Goal: Find specific page/section: Find specific page/section

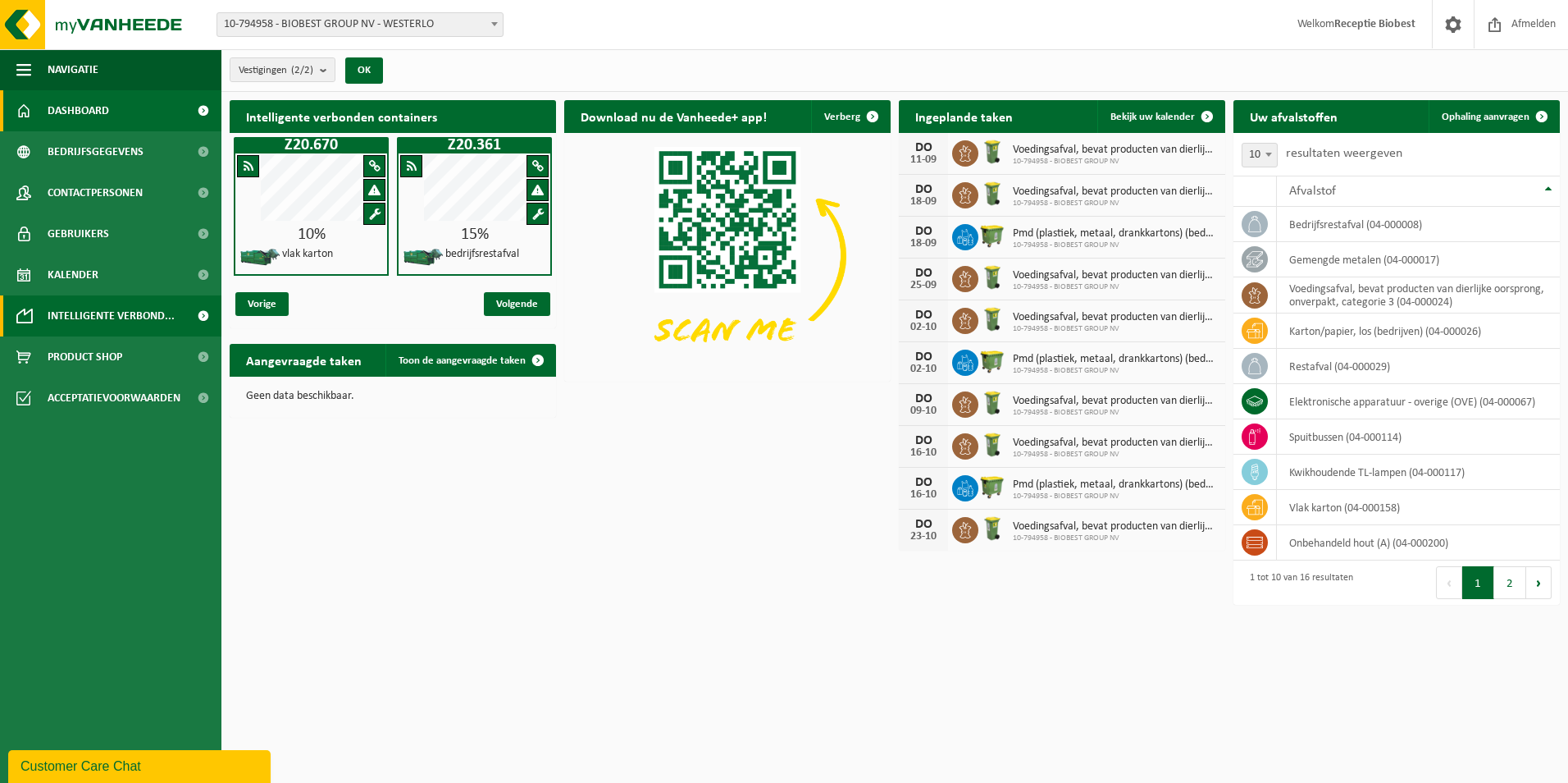
click at [112, 313] on span "Intelligente verbond..." at bounding box center [110, 316] width 127 height 41
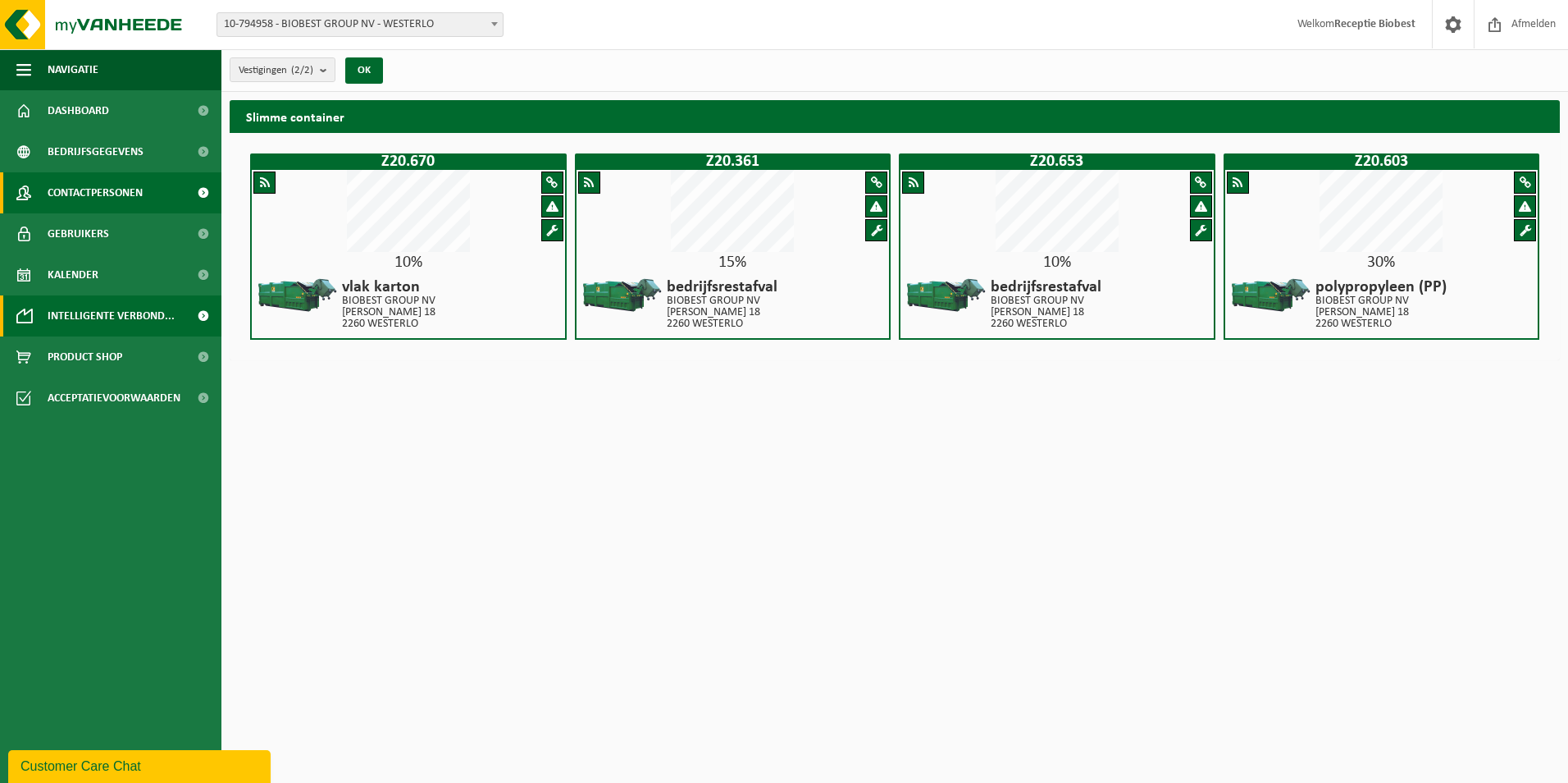
click at [93, 192] on span "Contactpersonen" at bounding box center [94, 193] width 95 height 41
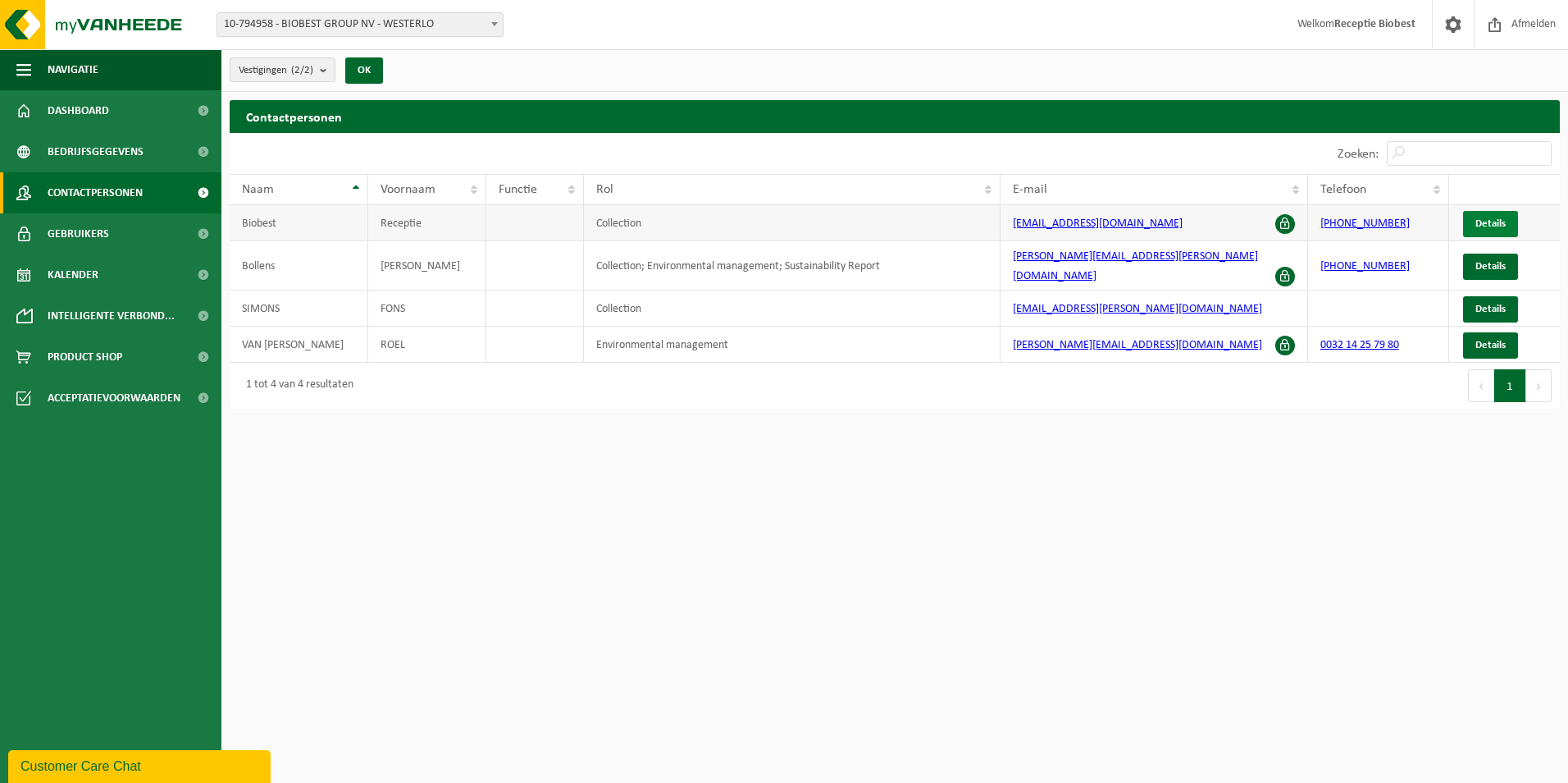
click at [1484, 219] on span "Details" at bounding box center [1489, 224] width 31 height 11
